Goal: Information Seeking & Learning: Learn about a topic

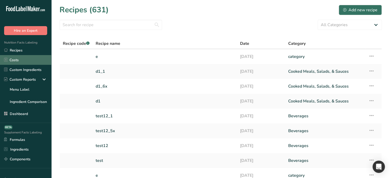
click at [19, 60] on link "Costs" at bounding box center [25, 60] width 51 height 10
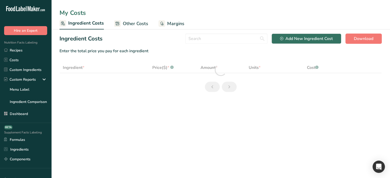
select select "9"
select select
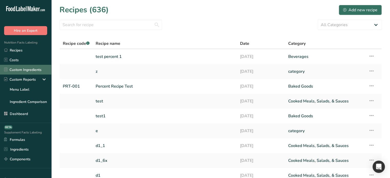
click at [21, 71] on link "Custom Ingredients" at bounding box center [25, 70] width 51 height 10
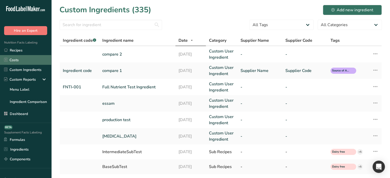
click at [18, 61] on link "Costs" at bounding box center [25, 60] width 51 height 10
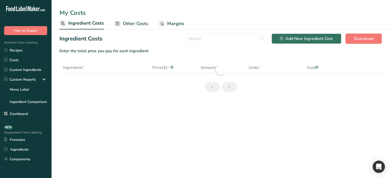
select select "9"
select select
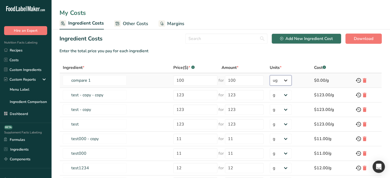
click at [284, 81] on select "g ppm ug kg mg mcg lb oz" at bounding box center [281, 80] width 22 height 10
click at [278, 59] on section "Ingredient Costs Add New Ingredient Cost Download Enter the total price you pay…" at bounding box center [220, 135] width 339 height 213
click at [19, 68] on link "Custom Ingredients" at bounding box center [25, 70] width 51 height 10
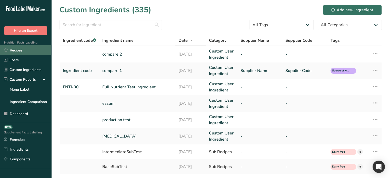
click at [22, 52] on link "Recipes" at bounding box center [25, 50] width 51 height 10
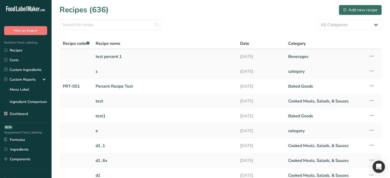
click at [116, 55] on link "test percent 1" at bounding box center [165, 56] width 138 height 11
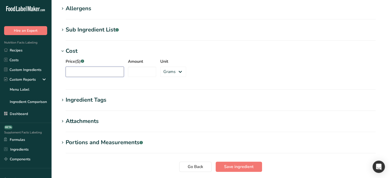
click at [95, 70] on input "Price($) .a-a{fill:#347362;}.b-a{fill:#fff;}" at bounding box center [95, 72] width 58 height 10
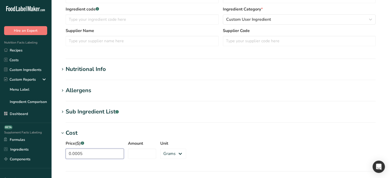
scroll to position [128, 0]
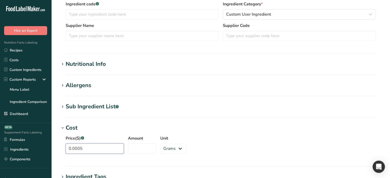
click at [88, 148] on input "0.0005" at bounding box center [95, 149] width 58 height 10
drag, startPoint x: 88, startPoint y: 148, endPoint x: 48, endPoint y: 154, distance: 39.9
click at [48, 154] on div ".a-20{fill:#fff;} Hire an Expert Nutrition Facts Labeling Recipes Costs Custom …" at bounding box center [195, 82] width 390 height 421
type input "100"
click at [139, 149] on input "Amount" at bounding box center [142, 149] width 28 height 10
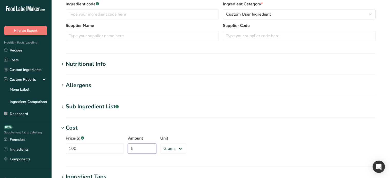
scroll to position [205, 0]
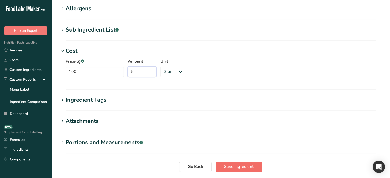
type input "5"
click at [235, 169] on span "Save ingredient" at bounding box center [238, 167] width 29 height 6
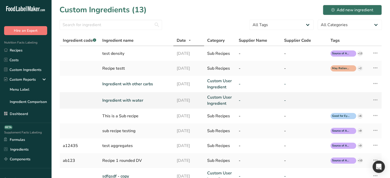
click at [373, 98] on icon at bounding box center [375, 99] width 6 height 9
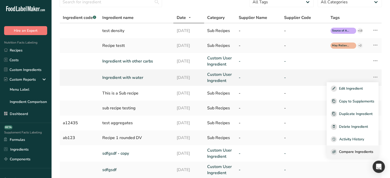
scroll to position [26, 0]
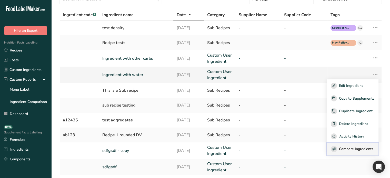
click at [354, 150] on span "Compare Ingredients" at bounding box center [356, 148] width 34 height 5
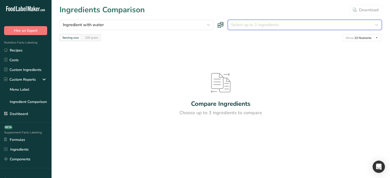
click at [253, 27] on span "Select up to 3 ingredients" at bounding box center [255, 25] width 48 height 6
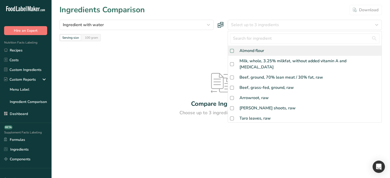
click at [232, 51] on span at bounding box center [232, 51] width 4 height 4
click at [232, 51] on input "checkbox" at bounding box center [231, 50] width 3 height 3
checkbox input "false"
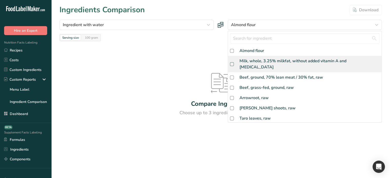
click at [233, 63] on span at bounding box center [232, 64] width 4 height 4
click at [233, 63] on input "checkbox" at bounding box center [231, 64] width 3 height 3
checkbox input "false"
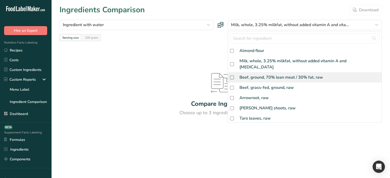
click at [0, 0] on div at bounding box center [0, 0] width 0 height 0
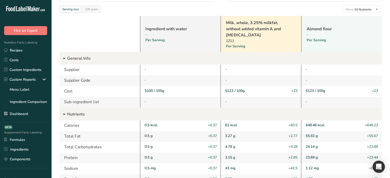
scroll to position [26, 0]
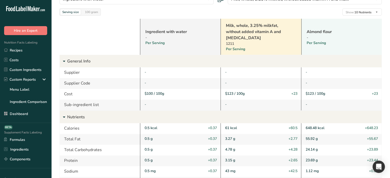
drag, startPoint x: 142, startPoint y: 93, endPoint x: 168, endPoint y: 91, distance: 25.8
click at [167, 91] on div "$100 / 100g" at bounding box center [180, 94] width 81 height 11
click at [169, 92] on div "$100 / 100g" at bounding box center [181, 93] width 72 height 5
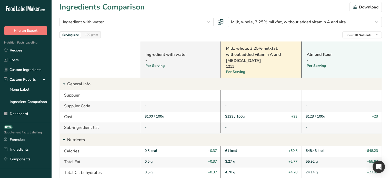
scroll to position [0, 0]
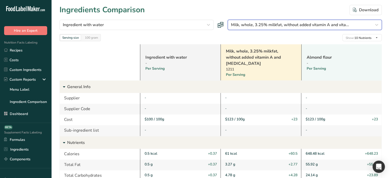
click at [322, 21] on button "Milk, whole, 3.25% milkfat, without added vitamin A and vita..." at bounding box center [305, 25] width 154 height 10
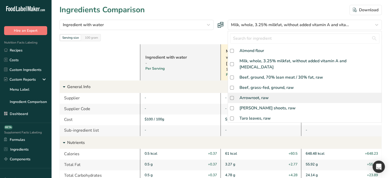
click at [250, 93] on div "Arrowroot, raw" at bounding box center [305, 98] width 154 height 10
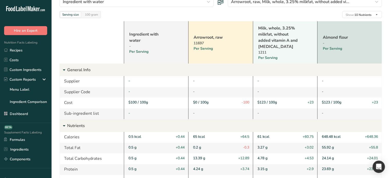
scroll to position [26, 0]
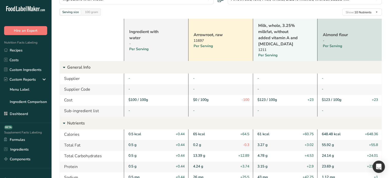
click at [145, 98] on div "$100 / 100g" at bounding box center [156, 99] width 56 height 5
click at [163, 103] on div "$100 / 100g" at bounding box center [156, 100] width 64 height 11
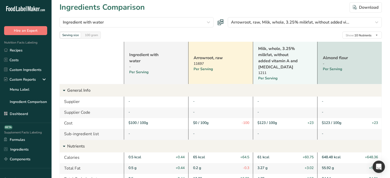
scroll to position [0, 0]
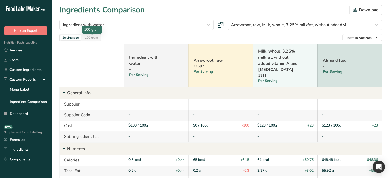
click at [97, 40] on div "100 gram" at bounding box center [91, 38] width 17 height 6
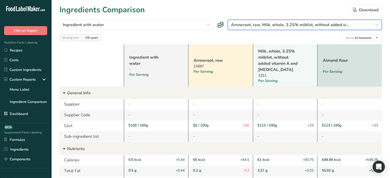
click at [355, 24] on div "Arrowroot, raw, Milk, whole, 3.25% milkfat, without added vi..." at bounding box center [303, 25] width 144 height 6
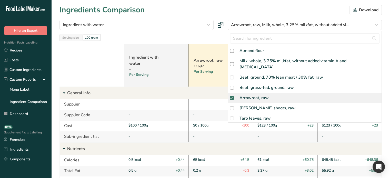
click at [233, 96] on span at bounding box center [232, 98] width 4 height 4
click at [233, 96] on input "checkbox" at bounding box center [231, 97] width 3 height 3
checkbox input "true"
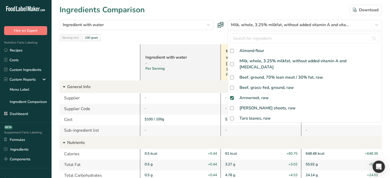
click at [169, 55] on div "Ingredient with water" at bounding box center [173, 57] width 57 height 6
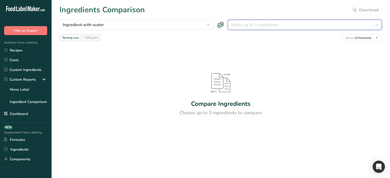
click at [303, 22] on div "Select up to 3 ingredients" at bounding box center [303, 25] width 144 height 6
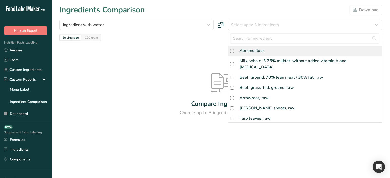
click at [228, 50] on div "Almond flour" at bounding box center [305, 51] width 154 height 10
checkbox input "true"
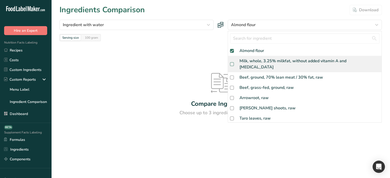
click at [233, 62] on span at bounding box center [232, 64] width 4 height 4
click at [233, 63] on input "checkbox" at bounding box center [231, 64] width 3 height 3
checkbox input "true"
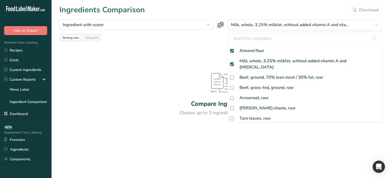
click at [201, 61] on section "Ingredients Comparison Download Ingredient with water Beef, ground, 70% lean me…" at bounding box center [220, 78] width 339 height 156
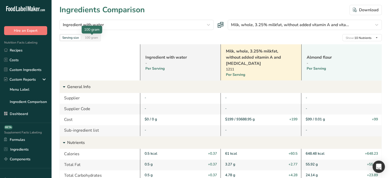
click at [91, 38] on div "100 gram" at bounding box center [91, 38] width 17 height 6
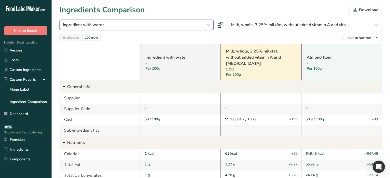
click at [210, 24] on icon "button" at bounding box center [208, 24] width 6 height 9
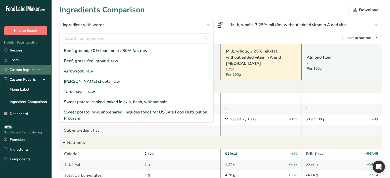
click at [28, 72] on link "Custom Ingredients" at bounding box center [25, 70] width 51 height 10
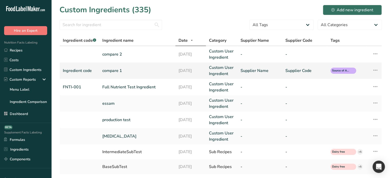
click at [374, 71] on icon at bounding box center [375, 70] width 6 height 9
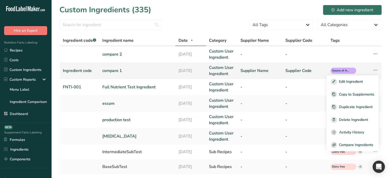
click at [185, 69] on link "[DATE]" at bounding box center [190, 71] width 24 height 6
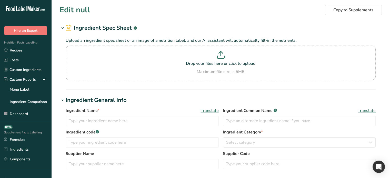
type input "compare 1"
type input "Ingredient Common Name"
type input "Ingredient code"
type input "Supplier Name"
type input "Supplier Code"
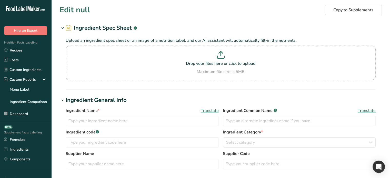
type input "100"
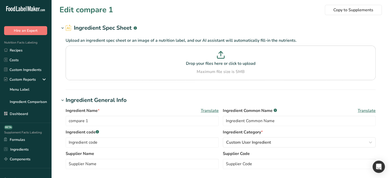
scroll to position [128, 0]
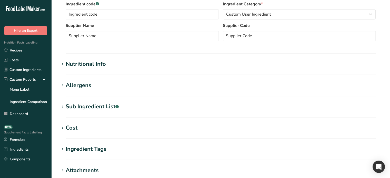
click at [81, 125] on h1 "Cost" at bounding box center [220, 128] width 322 height 8
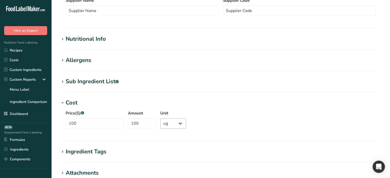
scroll to position [154, 0]
click at [177, 124] on select "Grams ppm ug kg mg mcg lb oz" at bounding box center [173, 123] width 26 height 10
select select "3"
click at [160, 118] on select "Grams ppm ug kg mg mcg lb oz" at bounding box center [173, 123] width 26 height 10
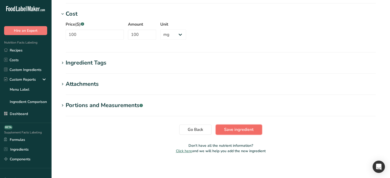
click at [237, 129] on span "Save ingredient" at bounding box center [238, 130] width 29 height 6
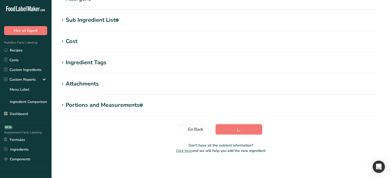
scroll to position [93, 0]
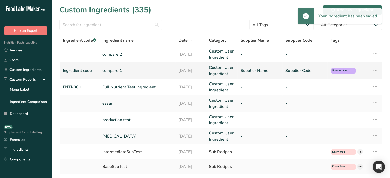
click at [373, 73] on icon at bounding box center [375, 70] width 6 height 9
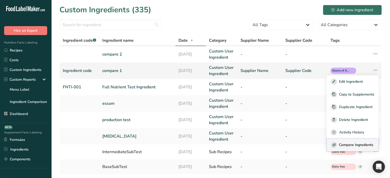
click at [349, 144] on span "Compare Ingredients" at bounding box center [356, 144] width 34 height 5
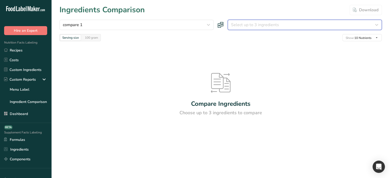
click at [284, 29] on button "Select up to 3 ingredients" at bounding box center [305, 25] width 154 height 10
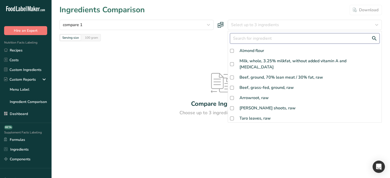
click at [250, 37] on input "text" at bounding box center [304, 38] width 149 height 10
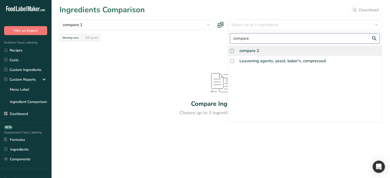
type input "compare"
click at [231, 52] on span at bounding box center [232, 51] width 4 height 4
click at [231, 52] on input "checkbox" at bounding box center [231, 50] width 3 height 3
checkbox input "true"
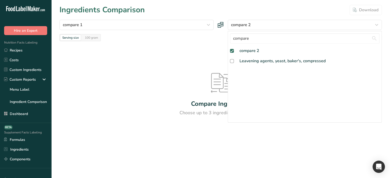
click at [192, 57] on div "Compare Ingredients Choose up to 3 ingredients to compare" at bounding box center [220, 94] width 322 height 107
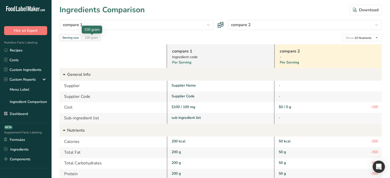
click at [90, 39] on div "100 gram" at bounding box center [91, 38] width 17 height 6
click at [72, 37] on div "Serving size" at bounding box center [70, 38] width 21 height 6
click at [95, 38] on div "100 gram" at bounding box center [91, 38] width 17 height 6
click at [75, 36] on div "Serving size" at bounding box center [70, 38] width 21 height 6
click at [103, 59] on div at bounding box center [112, 56] width 107 height 24
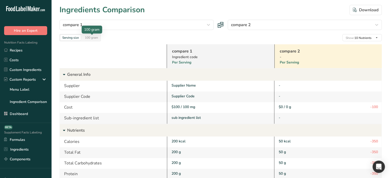
click at [88, 38] on div "100 gram" at bounding box center [91, 38] width 17 height 6
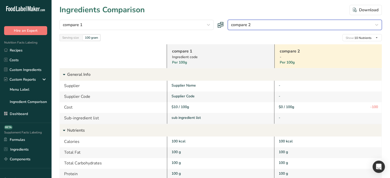
click at [376, 24] on icon "button" at bounding box center [377, 24] width 6 height 9
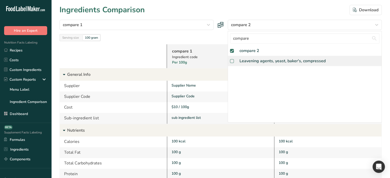
click at [232, 61] on span at bounding box center [232, 61] width 4 height 4
click at [232, 61] on input "checkbox" at bounding box center [231, 60] width 3 height 3
checkbox input "true"
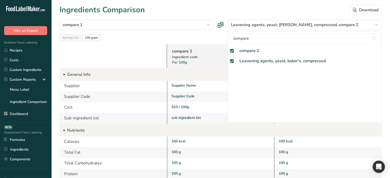
click at [203, 48] on div "compare 1 Ingredient code Per 100g" at bounding box center [220, 56] width 107 height 24
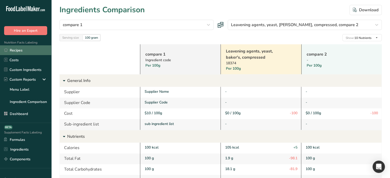
click at [23, 52] on link "Recipes" at bounding box center [25, 50] width 51 height 10
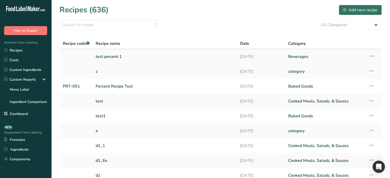
click at [159, 59] on link "test percent 1" at bounding box center [165, 56] width 138 height 11
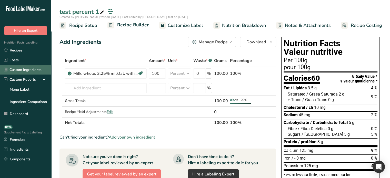
click at [16, 71] on link "Custom Ingredients" at bounding box center [25, 70] width 51 height 10
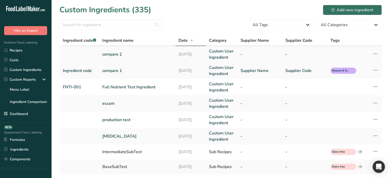
click at [130, 54] on link "compare 2" at bounding box center [137, 54] width 70 height 6
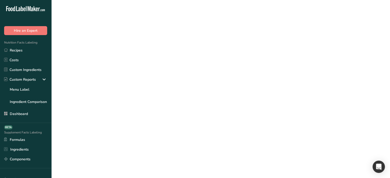
select select "3"
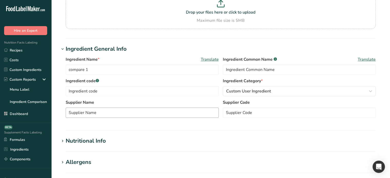
type input "compare 2"
select select
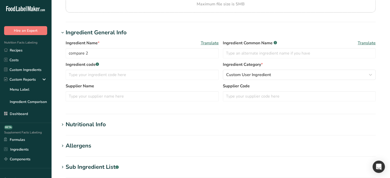
scroll to position [128, 0]
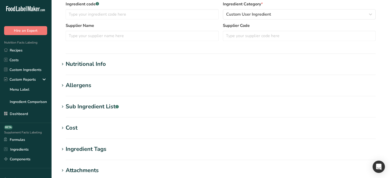
click at [95, 127] on h1 "Cost" at bounding box center [220, 128] width 322 height 8
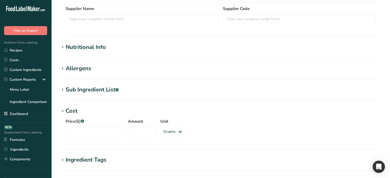
scroll to position [205, 0]
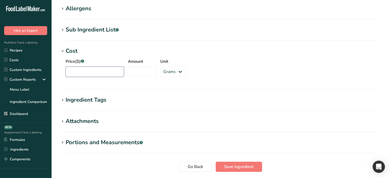
click at [98, 73] on input "Price($) .a-a{fill:#347362;}.b-a{fill:#fff;}" at bounding box center [95, 72] width 58 height 10
type input "10"
click at [148, 72] on input "Amount" at bounding box center [142, 72] width 28 height 10
type input "50"
click at [232, 168] on span "Save ingredient" at bounding box center [238, 167] width 29 height 6
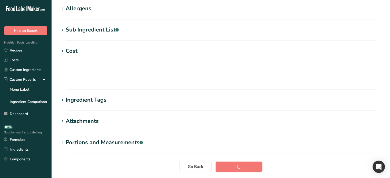
scroll to position [83, 0]
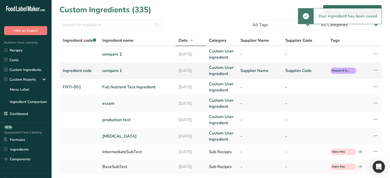
click at [373, 72] on icon at bounding box center [375, 70] width 6 height 9
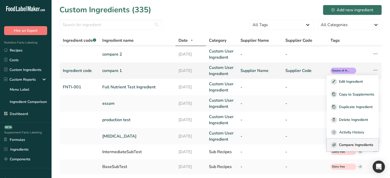
click at [357, 145] on span "Compare Ingredients" at bounding box center [356, 144] width 34 height 5
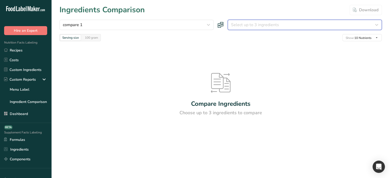
click at [306, 26] on div "Select up to 3 ingredients" at bounding box center [303, 25] width 144 height 6
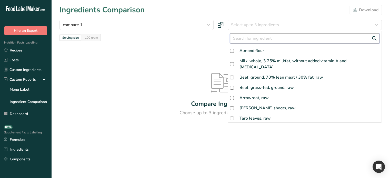
click at [263, 38] on input "text" at bounding box center [304, 38] width 149 height 10
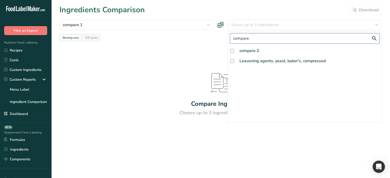
type input "compare"
click at [228, 48] on div "compare compare 2 Leavening agents, yeast, baker's, compressed" at bounding box center [305, 77] width 154 height 92
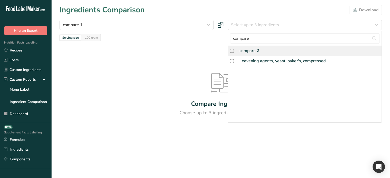
drag, startPoint x: 230, startPoint y: 50, endPoint x: 256, endPoint y: 53, distance: 26.3
click at [231, 50] on span at bounding box center [232, 51] width 4 height 4
click at [231, 50] on input "checkbox" at bounding box center [231, 50] width 3 height 3
checkbox input "true"
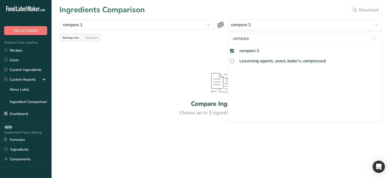
click at [164, 58] on div "Compare Ingredients Choose up to 3 ingredients to compare" at bounding box center [220, 94] width 322 height 107
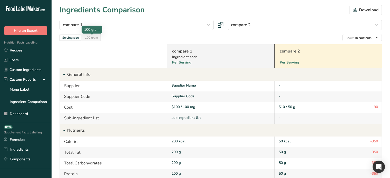
click at [98, 40] on div "100 gram" at bounding box center [91, 38] width 17 height 6
click at [180, 107] on div "$100000 / 100g" at bounding box center [221, 106] width 99 height 5
click at [212, 109] on div "$100000 / 100g" at bounding box center [220, 107] width 107 height 11
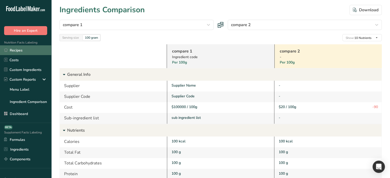
click at [24, 52] on link "Recipes" at bounding box center [25, 50] width 51 height 10
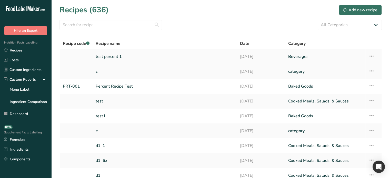
click at [136, 59] on link "test percent 1" at bounding box center [165, 56] width 138 height 11
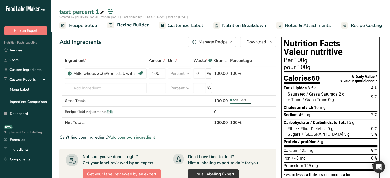
click at [360, 24] on span "Recipe Costing" at bounding box center [366, 25] width 31 height 7
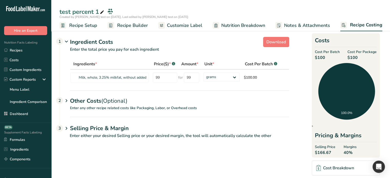
click at [91, 102] on div "Other Costs (Optional) 2" at bounding box center [179, 98] width 219 height 15
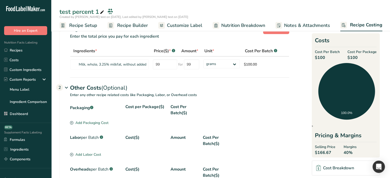
scroll to position [51, 0]
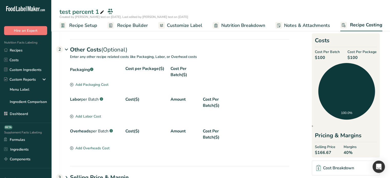
click at [80, 133] on div "Overheads per Batch .a-a{fill:#347362;}.b-a{fill:#fff;}" at bounding box center [95, 134] width 51 height 12
click at [89, 53] on div "Other Costs (Optional) 2" at bounding box center [179, 46] width 219 height 15
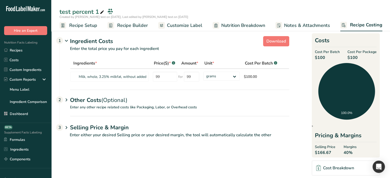
scroll to position [1, 0]
click at [233, 27] on span "Nutrition Breakdown" at bounding box center [243, 25] width 44 height 7
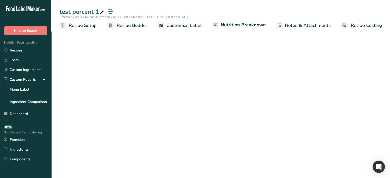
select select "Calories"
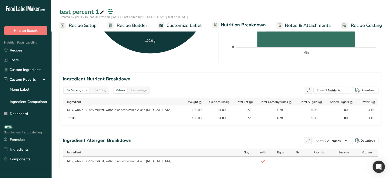
scroll to position [200, 0]
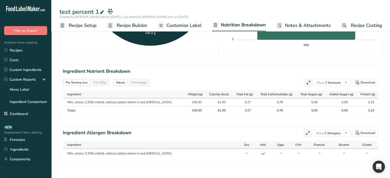
click at [135, 28] on span "Recipe Builder" at bounding box center [132, 25] width 31 height 7
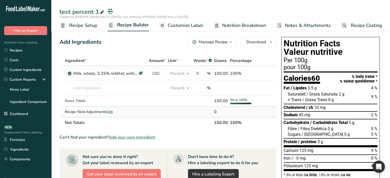
click at [111, 112] on span "Edit" at bounding box center [110, 111] width 6 height 5
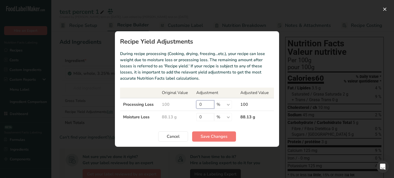
click at [205, 104] on input "0" at bounding box center [205, 105] width 18 height 8
type input "10"
click at [215, 137] on span "Save Changes" at bounding box center [214, 137] width 27 height 6
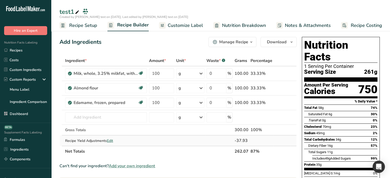
click at [112, 140] on span "Edit" at bounding box center [110, 140] width 6 height 5
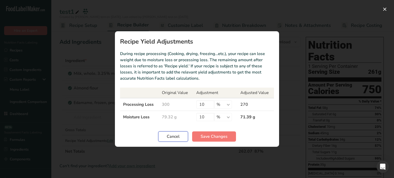
click at [165, 135] on button "Cancel" at bounding box center [173, 137] width 30 height 10
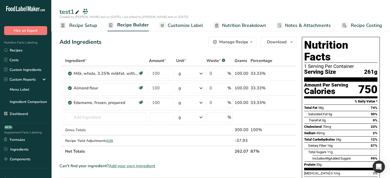
click at [235, 25] on span "Nutrition Breakdown" at bounding box center [244, 25] width 44 height 7
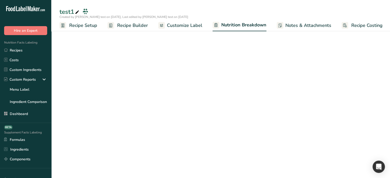
scroll to position [0, 1]
select select "Calories"
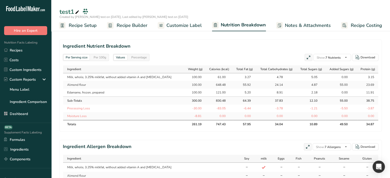
scroll to position [231, 0]
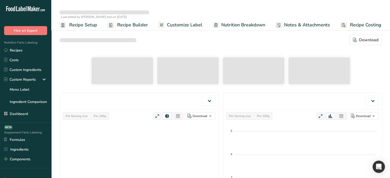
select select "Calories"
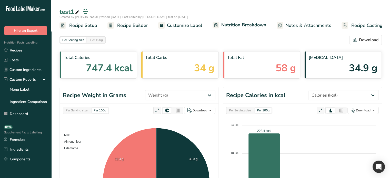
click at [131, 25] on span "Recipe Builder" at bounding box center [132, 25] width 31 height 7
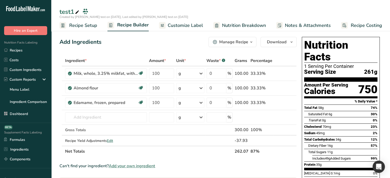
click at [237, 24] on span "Nutrition Breakdown" at bounding box center [244, 25] width 44 height 7
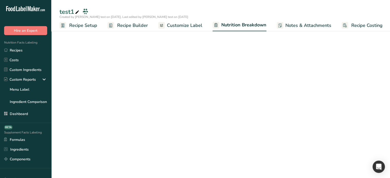
scroll to position [0, 1]
select select "Calories"
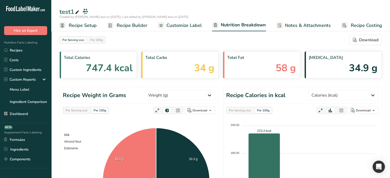
click at [180, 24] on span "Customize Label" at bounding box center [183, 25] width 35 height 7
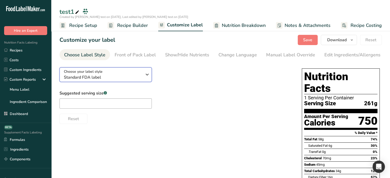
click at [147, 77] on icon "button" at bounding box center [147, 74] width 6 height 9
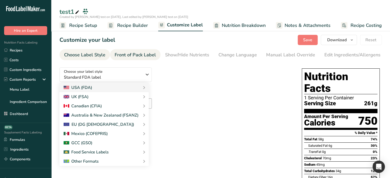
click at [134, 55] on div "Front of Pack Label" at bounding box center [135, 55] width 41 height 7
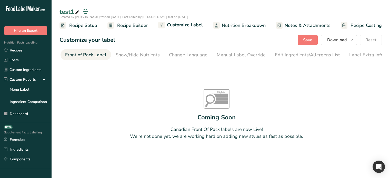
scroll to position [0, 50]
click at [84, 58] on div "Front of Pack Label" at bounding box center [85, 55] width 41 height 7
click at [80, 56] on div "Choose Label Style" at bounding box center [84, 55] width 41 height 7
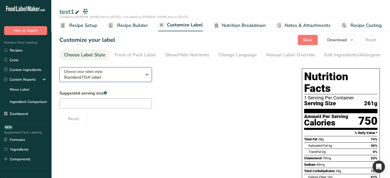
click at [117, 81] on span "Standard FDA label" at bounding box center [103, 77] width 78 height 6
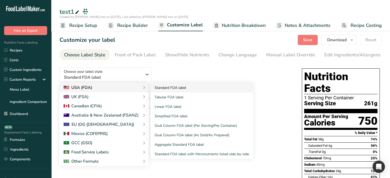
click at [173, 88] on link "Standard FDA label" at bounding box center [202, 87] width 103 height 9
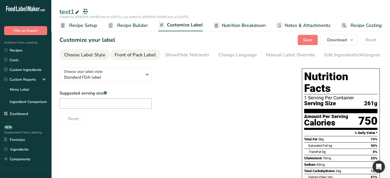
click at [135, 53] on div "Front of Pack Label" at bounding box center [135, 55] width 41 height 7
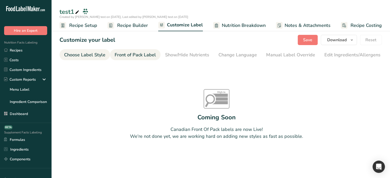
drag, startPoint x: 115, startPoint y: 55, endPoint x: 65, endPoint y: 55, distance: 49.7
click at [84, 53] on div "Choose Label Style" at bounding box center [84, 55] width 41 height 7
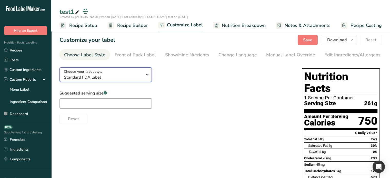
click at [123, 71] on div "Choose your label style Standard FDA label" at bounding box center [103, 75] width 78 height 12
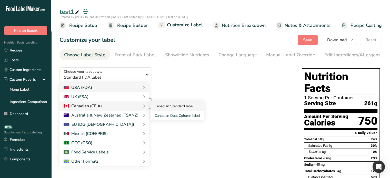
click at [184, 105] on link "Canadian Standard label" at bounding box center [178, 106] width 54 height 9
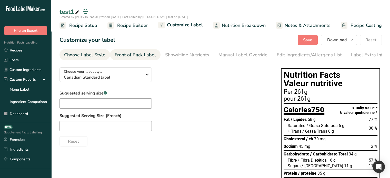
click at [140, 58] on div "Front of Pack Label" at bounding box center [135, 55] width 41 height 7
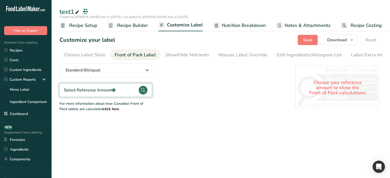
scroll to position [0, 3]
click at [127, 92] on div "Select Reference Amount .a-a{fill:#347362;}.b-a{fill:#fff;}" at bounding box center [105, 90] width 92 height 13
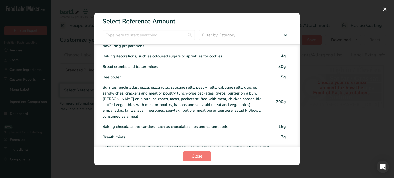
scroll to position [205, 0]
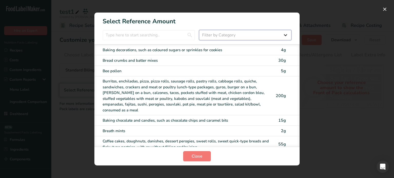
click at [255, 34] on select "Filter by Category All Bakery products and substitutes [GEOGRAPHIC_DATA] Cereal…" at bounding box center [245, 35] width 92 height 10
click at [199, 30] on select "Filter by Category All Bakery products and substitutes [GEOGRAPHIC_DATA] Cereal…" at bounding box center [245, 35] width 92 height 10
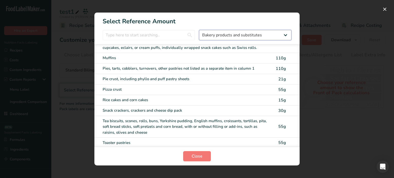
scroll to position [236, 0]
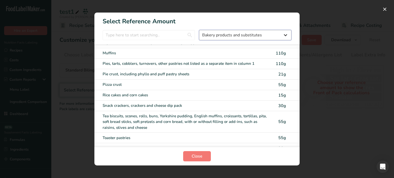
click at [240, 38] on select "All Bakery products and substitutes [GEOGRAPHIC_DATA] Cereals, other grain prod…" at bounding box center [245, 35] width 92 height 10
click at [199, 30] on select "All Bakery products and substitutes [GEOGRAPHIC_DATA] Cereals, other grain prod…" at bounding box center [245, 35] width 92 height 10
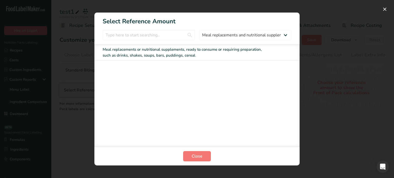
click at [251, 49] on div "Meal replacements or nutritional supplements, ready to consume or requiring pre…" at bounding box center [186, 53] width 167 height 12
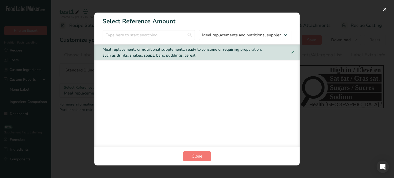
click at [261, 52] on div "Meal replacements or nutritional supplements, ready to consume or requiring pre…" at bounding box center [186, 53] width 167 height 12
click at [260, 37] on select "All Bakery products and substitutes [GEOGRAPHIC_DATA] Cereals, other grain prod…" at bounding box center [245, 35] width 92 height 10
click at [199, 30] on select "All Bakery products and substitutes [GEOGRAPHIC_DATA] Cereals, other grain prod…" at bounding box center [245, 35] width 92 height 10
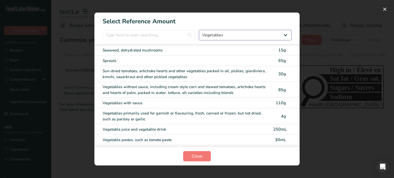
scroll to position [39, 0]
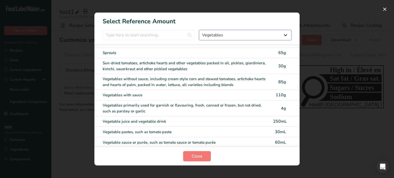
click at [246, 39] on select "All Bakery products and substitutes [GEOGRAPHIC_DATA] Cereals, other grain prod…" at bounding box center [245, 35] width 92 height 10
click at [240, 38] on select "All Bakery products and substitutes [GEOGRAPHIC_DATA] Cereals, other grain prod…" at bounding box center [245, 35] width 92 height 10
click at [199, 30] on select "All Bakery products and substitutes [GEOGRAPHIC_DATA] Cereals, other grain prod…" at bounding box center [245, 35] width 92 height 10
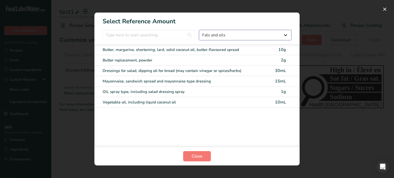
click at [240, 32] on select "All Bakery products and substitutes [GEOGRAPHIC_DATA] Cereals, other grain prod…" at bounding box center [245, 35] width 92 height 10
click at [199, 30] on select "All Bakery products and substitutes [GEOGRAPHIC_DATA] Cereals, other grain prod…" at bounding box center [245, 35] width 92 height 10
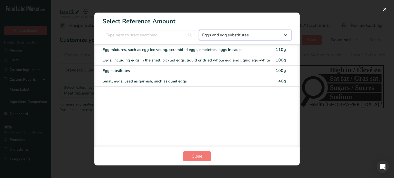
click at [252, 32] on select "All Bakery products and substitutes [GEOGRAPHIC_DATA] Cereals, other grain prod…" at bounding box center [245, 35] width 92 height 10
click at [199, 30] on select "All Bakery products and substitutes [GEOGRAPHIC_DATA] Cereals, other grain prod…" at bounding box center [245, 35] width 92 height 10
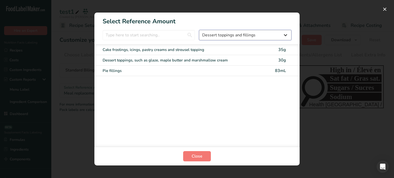
click at [261, 34] on select "All Bakery products and substitutes [GEOGRAPHIC_DATA] Cereals, other grain prod…" at bounding box center [245, 35] width 92 height 10
click at [199, 30] on select "All Bakery products and substitutes [GEOGRAPHIC_DATA] Cereals, other grain prod…" at bounding box center [245, 35] width 92 height 10
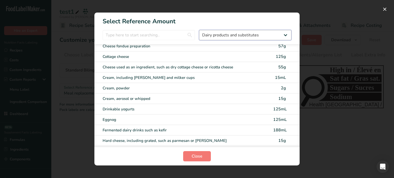
scroll to position [75, 0]
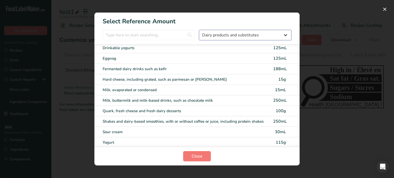
click at [261, 33] on select "All Bakery products and substitutes [GEOGRAPHIC_DATA] Cereals, other grain prod…" at bounding box center [245, 35] width 92 height 10
select select "6"
click at [199, 30] on select "All Bakery products and substitutes [GEOGRAPHIC_DATA] Cereals, other grain prod…" at bounding box center [245, 35] width 92 height 10
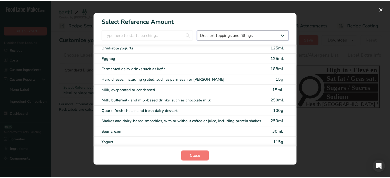
scroll to position [0, 0]
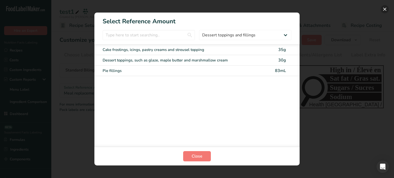
click at [385, 10] on button "FOP Category Selection Modal" at bounding box center [385, 9] width 8 height 8
